Goal: Register for event/course

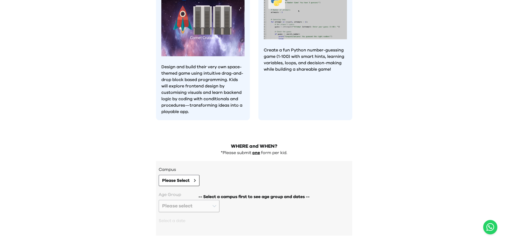
scroll to position [450, 0]
click at [187, 177] on span "Please Select" at bounding box center [175, 180] width 27 height 6
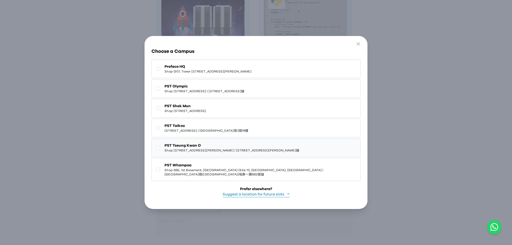
click at [196, 148] on span "Shop [STREET_ADDRESS][PERSON_NAME] | [STREET_ADDRESS][PERSON_NAME]舖" at bounding box center [232, 150] width 135 height 4
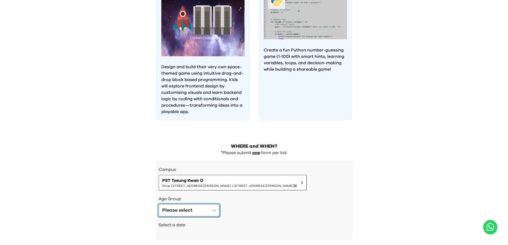
click at [201, 204] on button "Please select" at bounding box center [189, 210] width 61 height 12
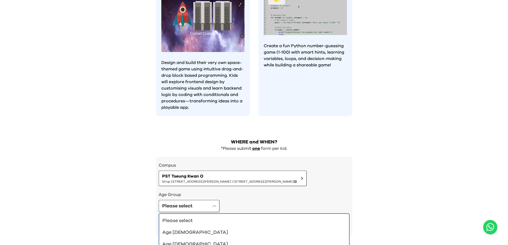
scroll to position [0, 0]
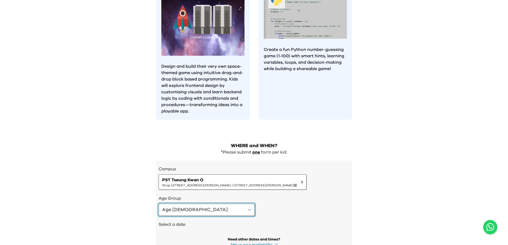
scroll to position [441, 0]
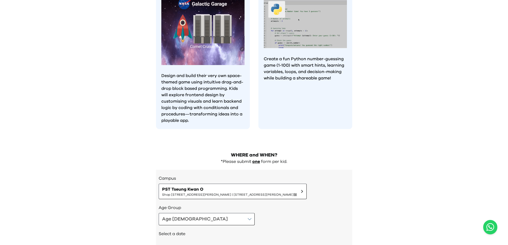
click at [187, 231] on h2 "Select a date" at bounding box center [254, 234] width 191 height 6
drag, startPoint x: 187, startPoint y: 210, endPoint x: 184, endPoint y: 211, distance: 3.1
click at [187, 231] on h2 "Select a date" at bounding box center [254, 234] width 191 height 6
click at [184, 231] on h2 "Select a date" at bounding box center [254, 234] width 191 height 6
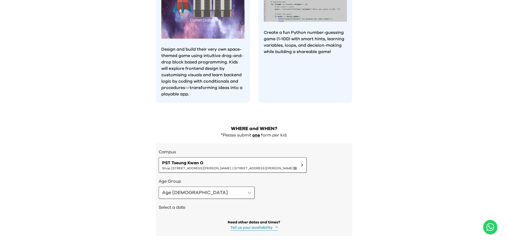
scroll to position [467, 0]
